Goal: Transaction & Acquisition: Subscribe to service/newsletter

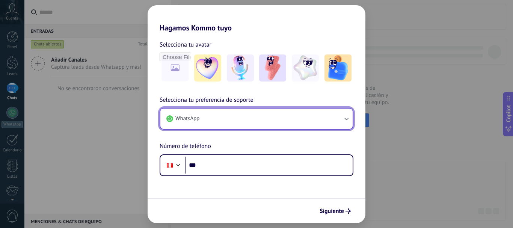
click at [252, 118] on button "WhatsApp" at bounding box center [256, 119] width 192 height 20
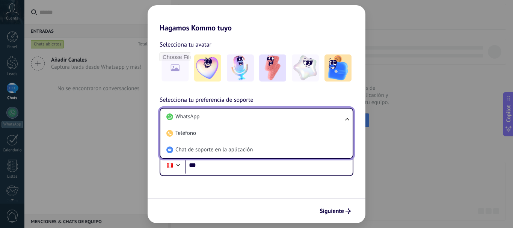
click at [252, 118] on li "WhatsApp" at bounding box center [254, 117] width 183 height 17
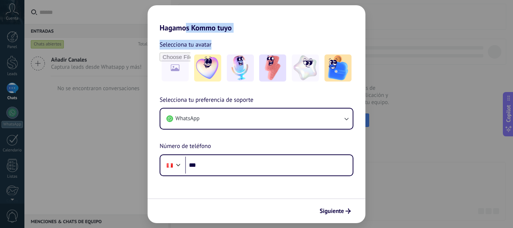
drag, startPoint x: 187, startPoint y: 24, endPoint x: 271, endPoint y: 36, distance: 85.1
click at [271, 36] on div "Hagamos Kommo tuyo Selecciona tu avatar Selecciona tu preferencia de soporte Wh…" at bounding box center [257, 114] width 218 height 218
click at [268, 40] on div "Selecciona tu avatar" at bounding box center [257, 45] width 194 height 10
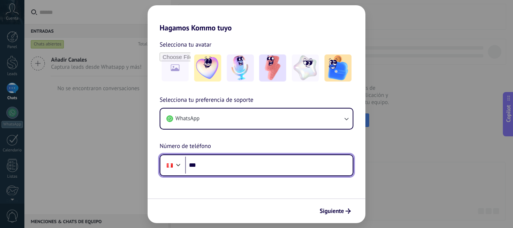
click at [223, 165] on input "***" at bounding box center [269, 165] width 168 height 17
type input "**********"
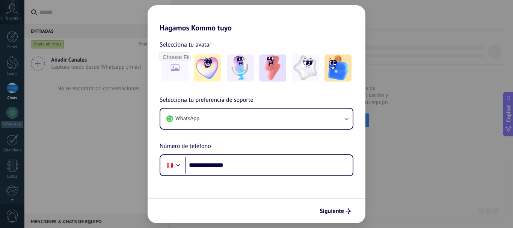
click at [343, 209] on span "Siguiente" at bounding box center [332, 211] width 24 height 5
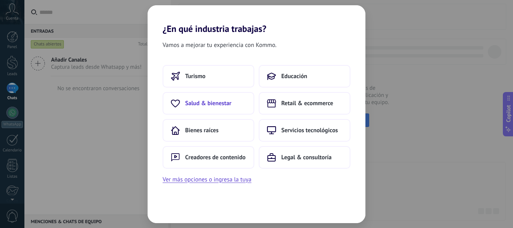
click at [218, 105] on span "Salud & bienestar" at bounding box center [208, 104] width 46 height 8
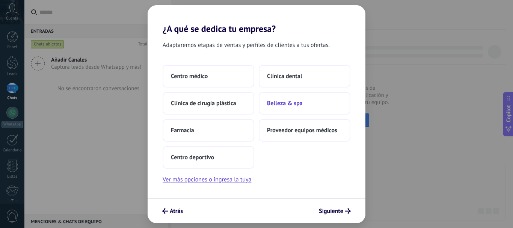
click at [299, 101] on span "Belleza & spa" at bounding box center [285, 104] width 36 height 8
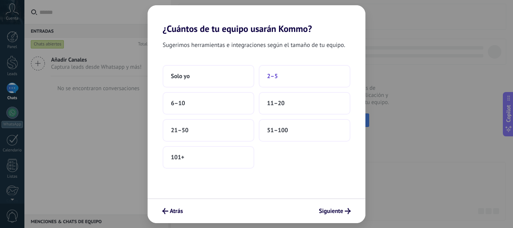
click at [274, 79] on span "2–5" at bounding box center [272, 77] width 11 height 8
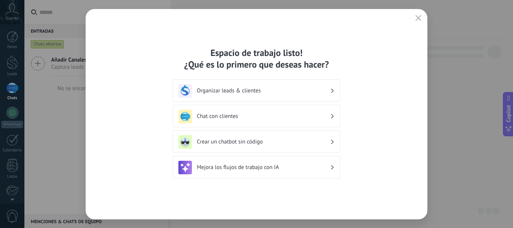
click at [297, 89] on h3 "Organizar leads & clientes" at bounding box center [263, 90] width 133 height 7
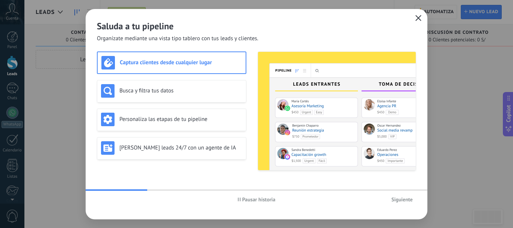
click at [420, 18] on icon "button" at bounding box center [419, 18] width 6 height 6
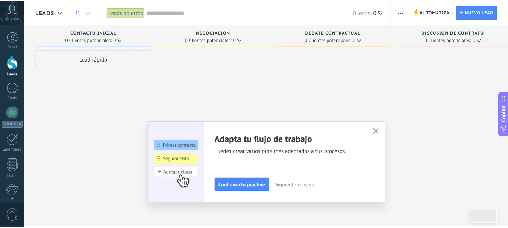
scroll to position [85, 0]
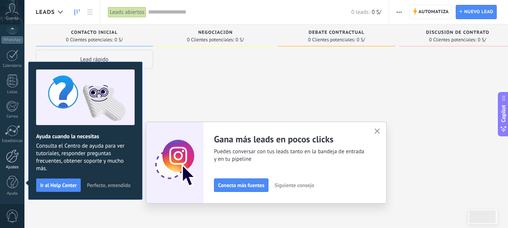
click at [15, 157] on div at bounding box center [12, 156] width 13 height 13
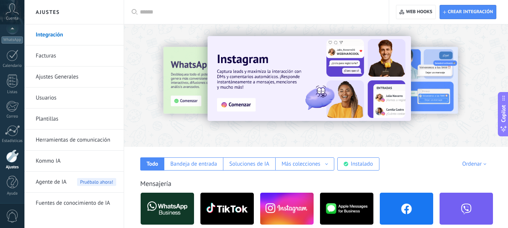
click at [393, 130] on div at bounding box center [316, 84] width 384 height 108
click at [155, 12] on input "text" at bounding box center [259, 12] width 238 height 8
type input "****"
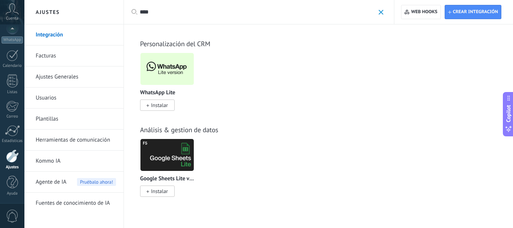
click at [166, 102] on span "Instalar" at bounding box center [159, 105] width 17 height 7
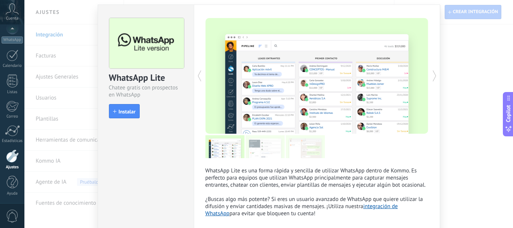
scroll to position [59, 0]
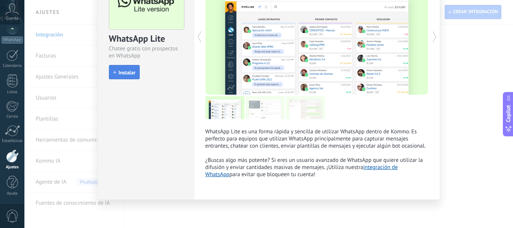
click at [125, 68] on button "Instalar" at bounding box center [124, 72] width 31 height 14
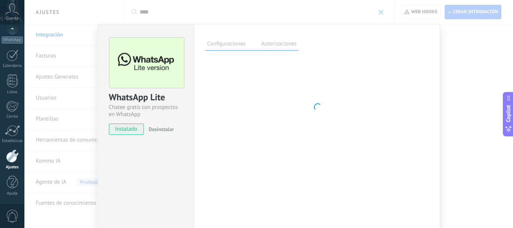
scroll to position [0, 0]
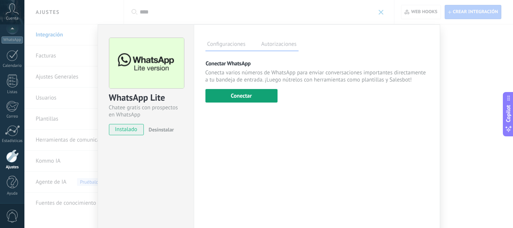
click at [256, 96] on button "Conectar" at bounding box center [242, 96] width 72 height 14
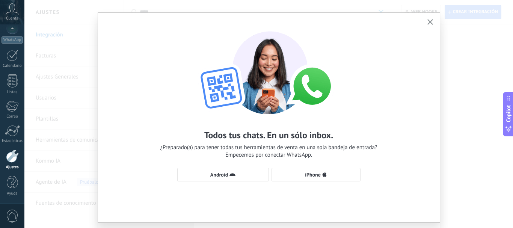
scroll to position [31, 0]
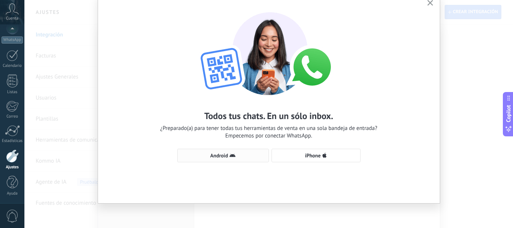
click at [223, 154] on span "Android" at bounding box center [219, 155] width 18 height 5
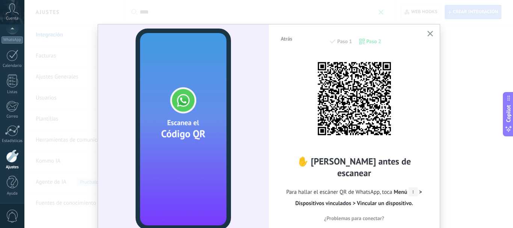
scroll to position [0, 0]
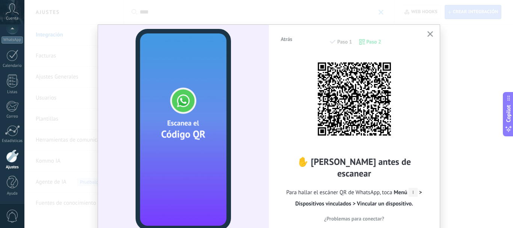
click at [437, 28] on div "Atrás Paso 1 Paso 2 ✋ [PERSON_NAME] antes de escanear Para hallar el escáner QR…" at bounding box center [354, 129] width 171 height 209
click at [435, 33] on div "Atrás Paso 1 Paso 2 ✋ [PERSON_NAME] antes de escanear Para hallar el escáner QR…" at bounding box center [354, 129] width 171 height 209
click at [432, 33] on button "button" at bounding box center [430, 34] width 9 height 10
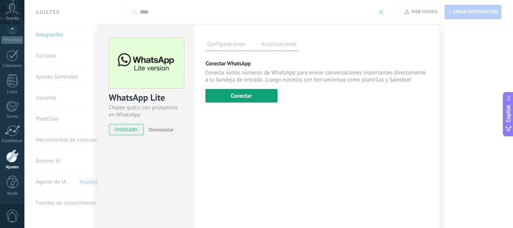
click at [231, 98] on button "Conectar" at bounding box center [242, 96] width 72 height 14
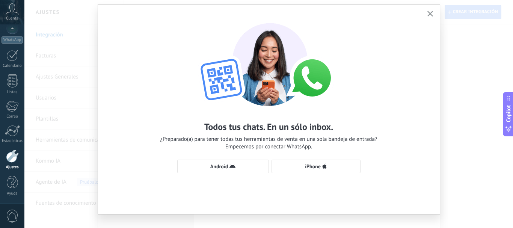
scroll to position [31, 0]
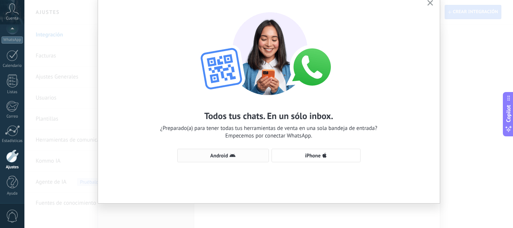
click at [206, 155] on span "Android" at bounding box center [223, 156] width 83 height 6
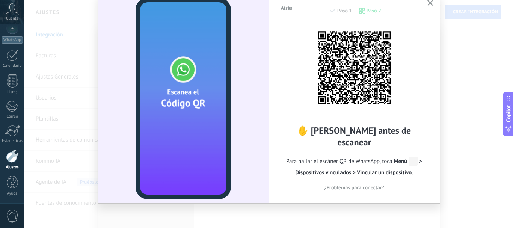
scroll to position [0, 0]
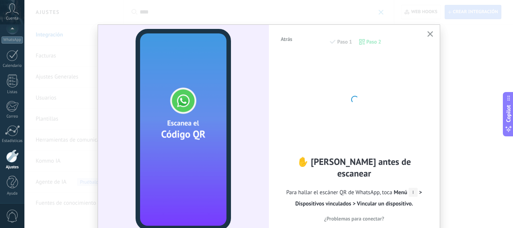
click at [372, 216] on span "¿Problemas para conectar?" at bounding box center [354, 218] width 60 height 5
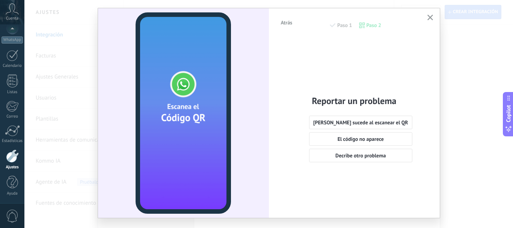
scroll to position [31, 0]
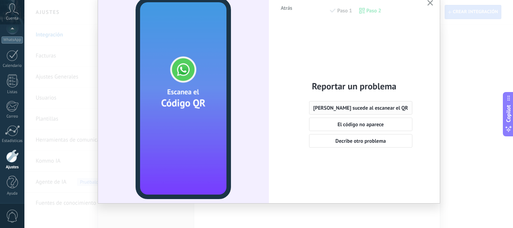
click at [370, 110] on span "[PERSON_NAME] sucede al escanear el QR" at bounding box center [360, 107] width 95 height 5
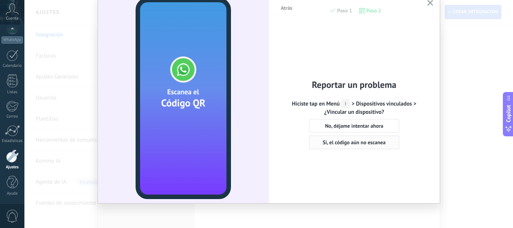
click at [360, 144] on span "Si, el código aún no escanea" at bounding box center [354, 142] width 63 height 5
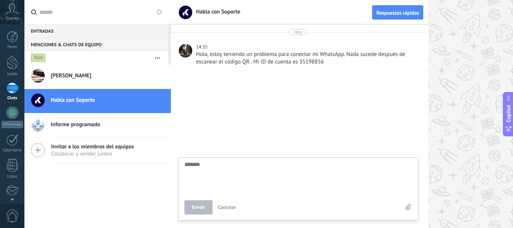
click at [77, 76] on span "[PERSON_NAME]" at bounding box center [71, 76] width 41 height 8
type textarea "*******"
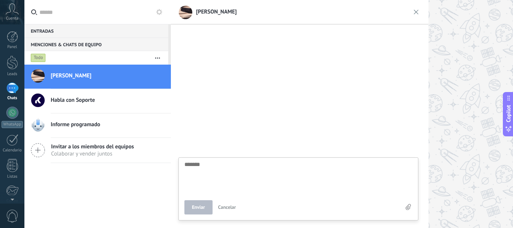
click at [17, 17] on span "Cuenta" at bounding box center [12, 18] width 12 height 5
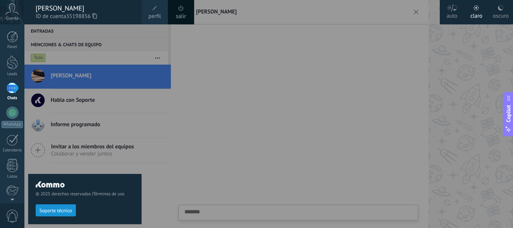
click at [481, 91] on div at bounding box center [280, 114] width 513 height 228
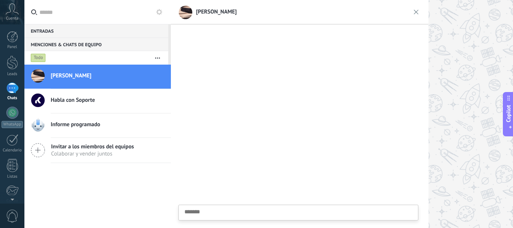
click at [459, 91] on div at bounding box center [342, 114] width 342 height 228
click at [7, 68] on div at bounding box center [12, 63] width 11 height 14
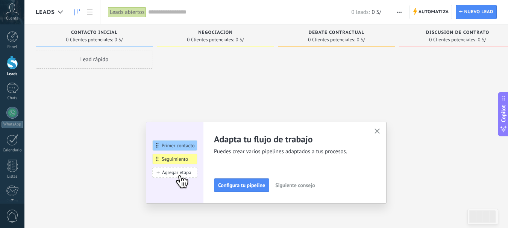
click at [16, 30] on div "Panel Leads Chats WhatsApp Clientes" at bounding box center [24, 113] width 49 height 179
click at [12, 11] on icon at bounding box center [12, 8] width 13 height 11
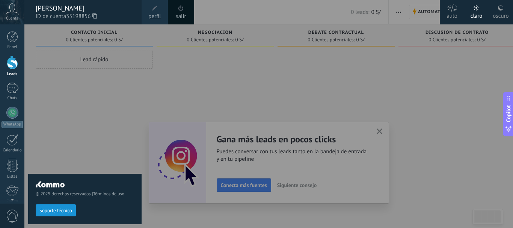
click at [397, 128] on div at bounding box center [280, 114] width 513 height 228
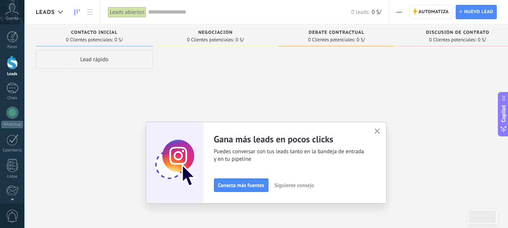
click at [386, 129] on div "Adapta tu flujo de trabajo Puedes crear varios pipelines adaptados a tus proces…" at bounding box center [266, 163] width 241 height 82
click at [380, 131] on use "button" at bounding box center [377, 132] width 6 height 6
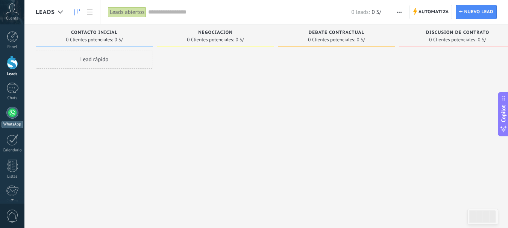
click at [7, 115] on div at bounding box center [12, 113] width 12 height 12
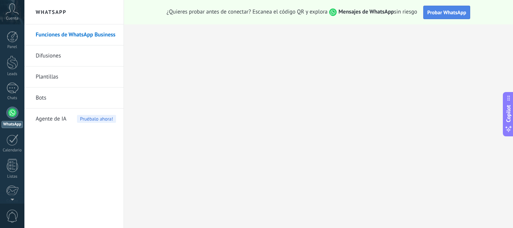
click at [458, 11] on span "Probar WhatsApp" at bounding box center [447, 12] width 39 height 7
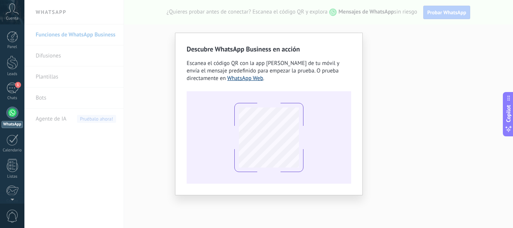
click at [241, 82] on link "WhatsApp Web" at bounding box center [245, 78] width 36 height 7
click at [384, 68] on div "Descubre WhatsApp Business en acción Escanea el código QR con la app [PERSON_NA…" at bounding box center [268, 114] width 489 height 228
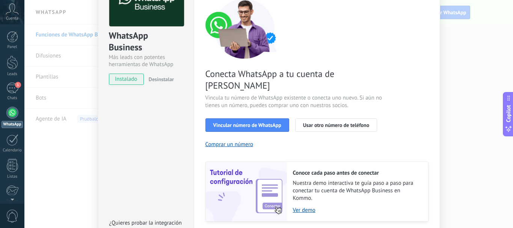
scroll to position [75, 0]
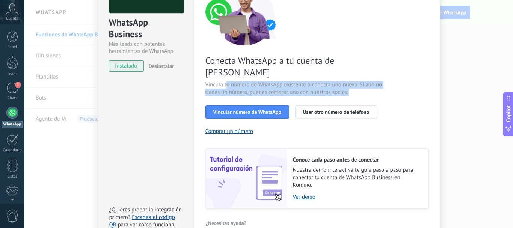
drag, startPoint x: 224, startPoint y: 72, endPoint x: 379, endPoint y: 81, distance: 155.1
click at [379, 81] on span "Vincula tu número de WhatsApp existente o conecta uno nuevo. Si aún no tienes u…" at bounding box center [295, 88] width 179 height 15
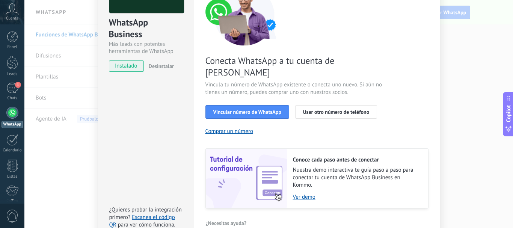
click at [383, 92] on div "Conecta WhatsApp a tu cuenta de Kommo Vincula tu número de WhatsApp existente o…" at bounding box center [317, 96] width 223 height 223
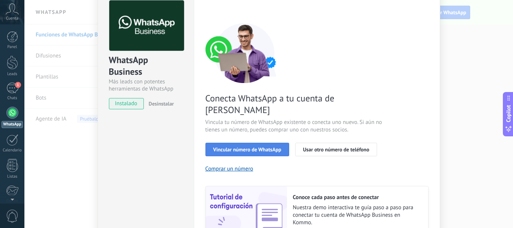
click at [249, 147] on span "Vincular número de WhatsApp" at bounding box center [247, 149] width 68 height 5
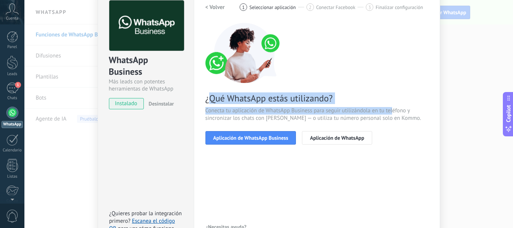
drag, startPoint x: 248, startPoint y: 98, endPoint x: 392, endPoint y: 114, distance: 144.4
click at [392, 114] on div "¿Qué WhatsApp estás utilizando? Conecta tu aplicación de WhatsApp Business para…" at bounding box center [317, 84] width 223 height 122
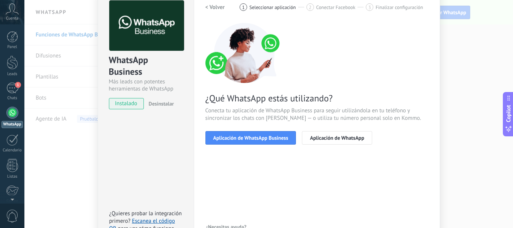
click at [390, 116] on span "Conecta tu aplicación de WhatsApp Business para seguir utilizándola en tu teléf…" at bounding box center [317, 114] width 223 height 15
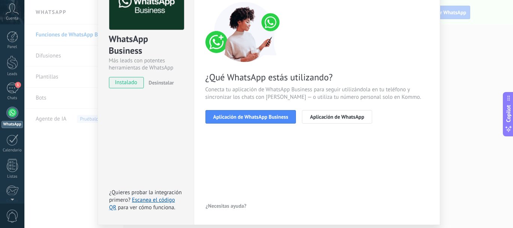
scroll to position [75, 0]
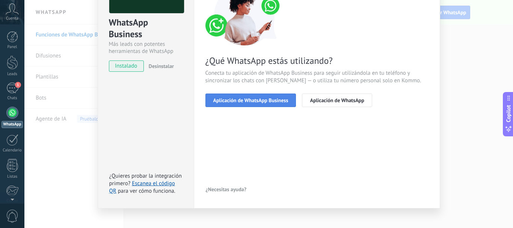
click at [267, 99] on span "Aplicación de WhatsApp Business" at bounding box center [250, 100] width 75 height 5
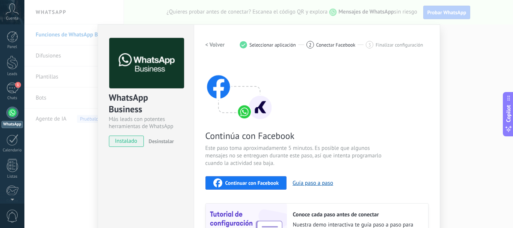
scroll to position [38, 0]
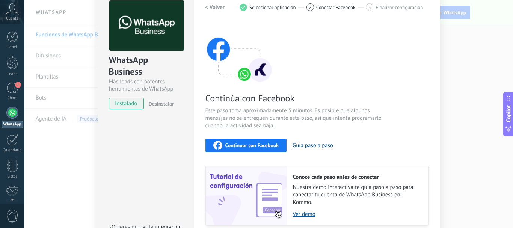
click at [244, 145] on span "Continuar con Facebook" at bounding box center [252, 145] width 54 height 5
click at [484, 58] on div "WhatsApp Business Más leads con potentes herramientas de WhatsApp instalado Des…" at bounding box center [268, 114] width 489 height 228
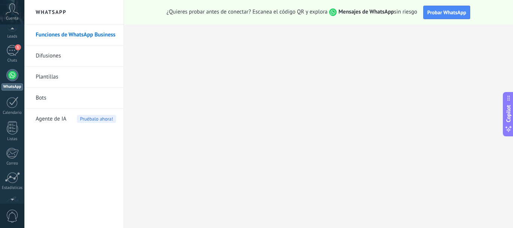
scroll to position [75, 0]
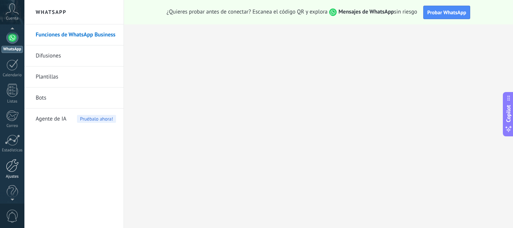
click at [14, 165] on div at bounding box center [12, 165] width 13 height 13
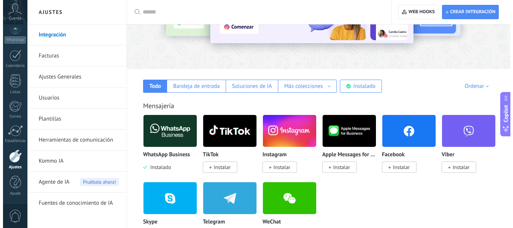
scroll to position [75, 0]
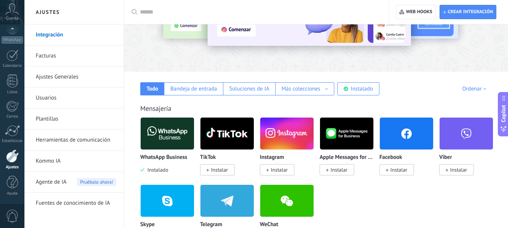
click at [413, 137] on img at bounding box center [406, 133] width 53 height 36
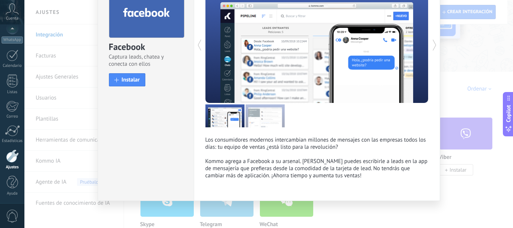
scroll to position [52, 0]
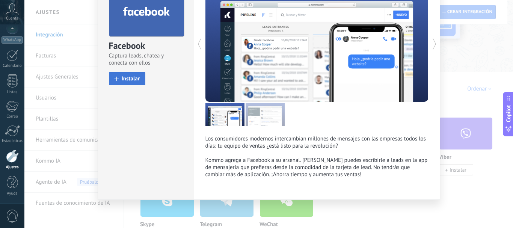
click at [122, 79] on span "Instalar" at bounding box center [131, 79] width 18 height 6
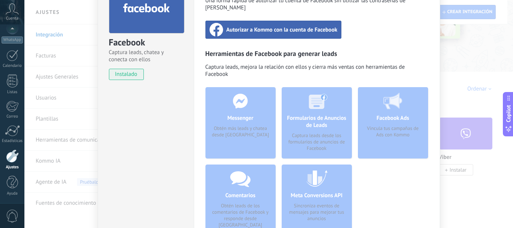
scroll to position [38, 0]
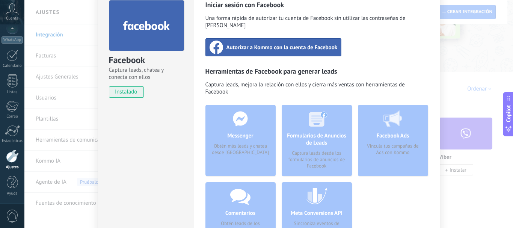
click at [286, 44] on div "Autorizar a Kommo con la cuenta de Facebook" at bounding box center [274, 47] width 136 height 18
